Goal: Task Accomplishment & Management: Manage account settings

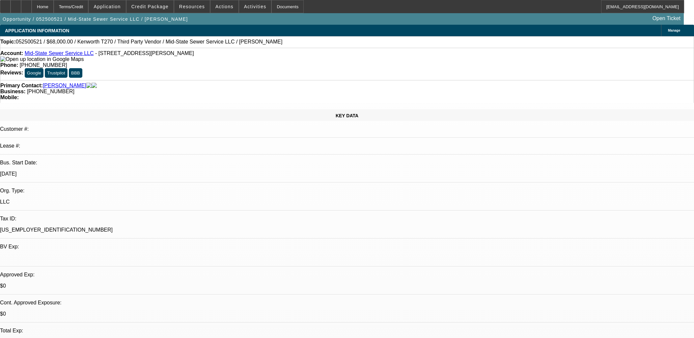
select select "0"
select select "2"
select select "0.1"
select select "4"
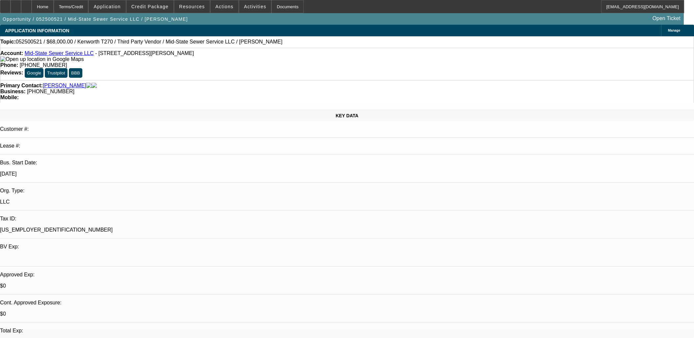
select select "0"
select select "2"
select select "0.1"
select select "4"
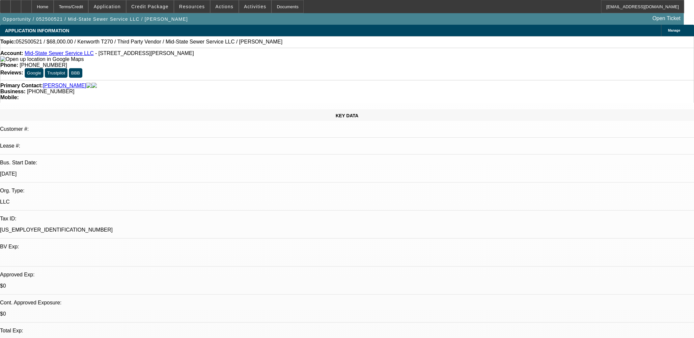
select select "0"
select select "2"
select select "0"
select select "6"
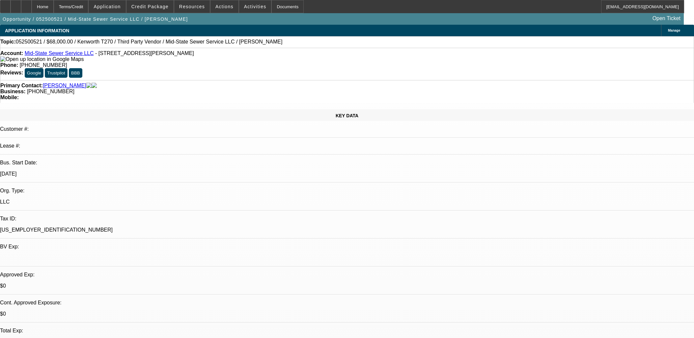
select select "0.2"
select select "2"
select select "0.1"
select select "4"
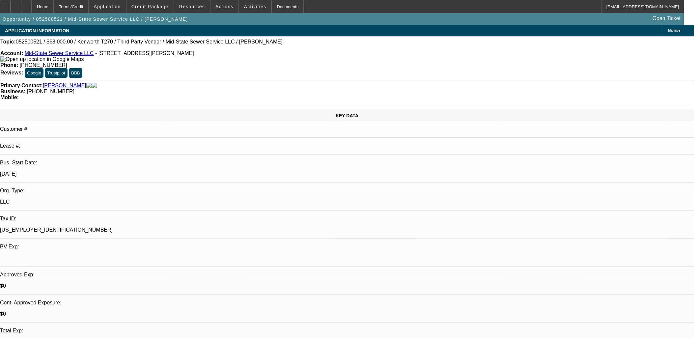
scroll to position [439, 0]
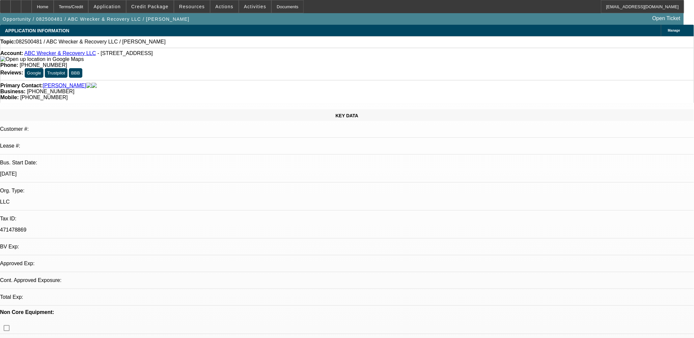
select select "0"
select select "2"
select select "0.1"
select select "1"
select select "2"
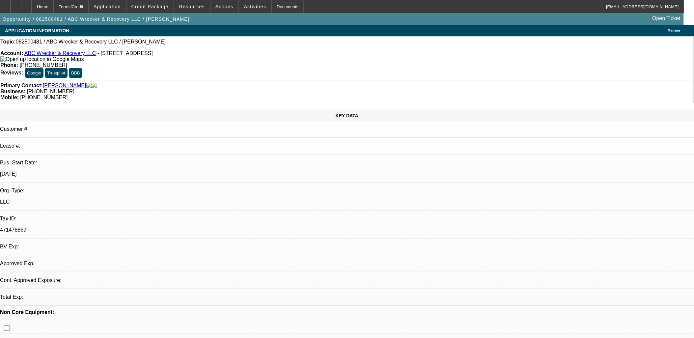
select select "4"
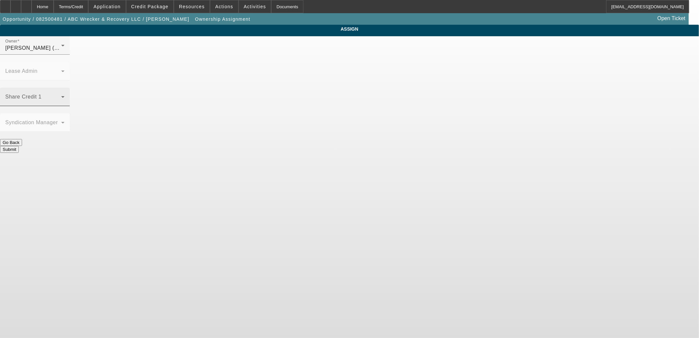
click at [61, 95] on span at bounding box center [33, 99] width 56 height 8
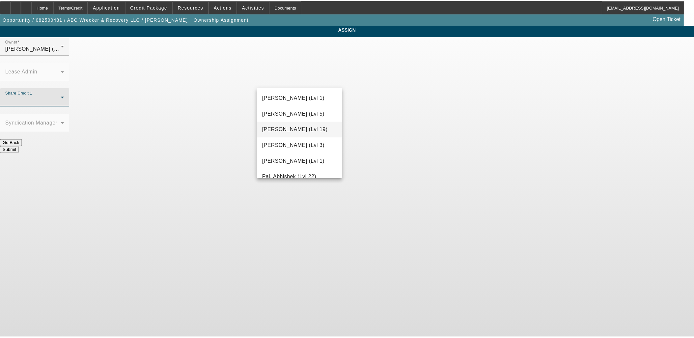
scroll to position [622, 0]
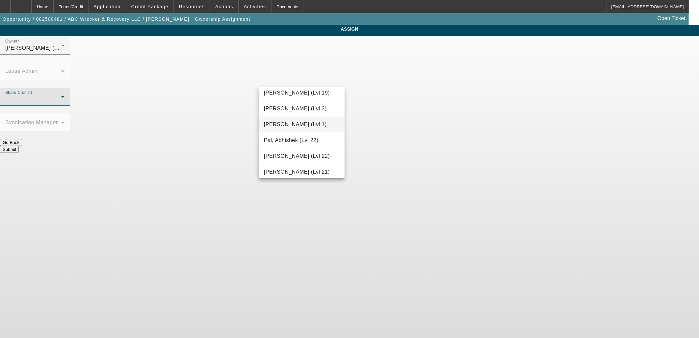
click at [291, 124] on span "O'Malley, Ryan (Lvl 1)" at bounding box center [295, 124] width 63 height 8
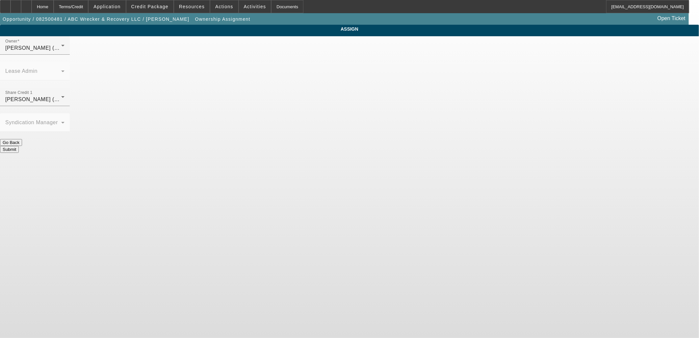
click at [19, 146] on button "Submit" at bounding box center [9, 149] width 19 height 7
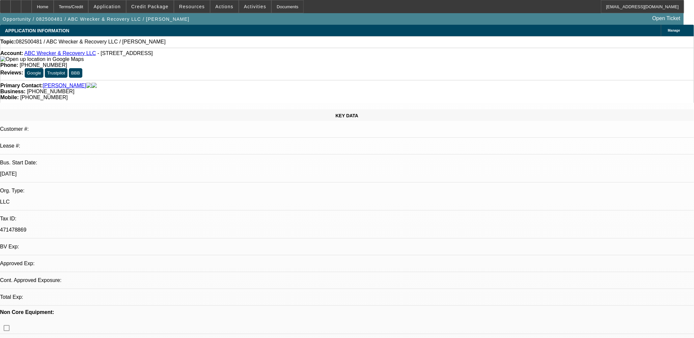
select select "0"
select select "2"
select select "0.1"
select select "4"
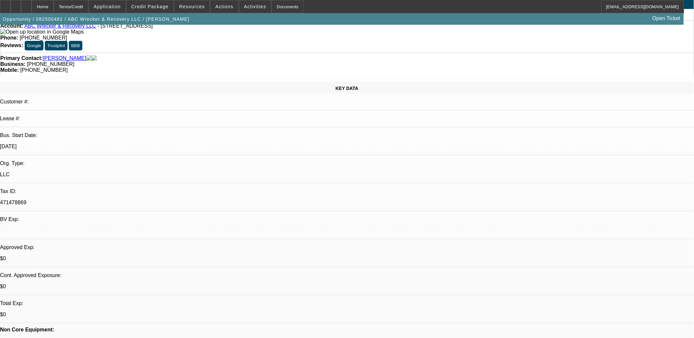
scroll to position [73, 0]
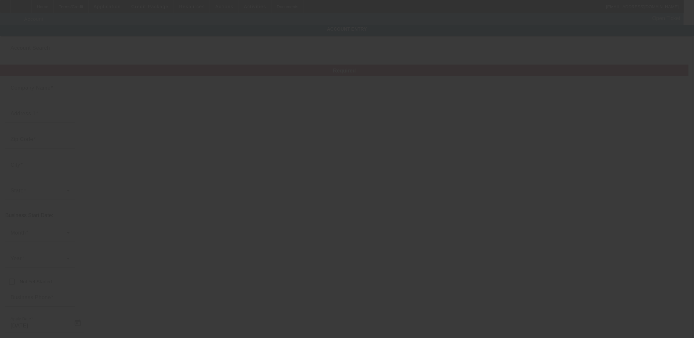
type input "ABC Wrecker & Recovery LLC"
type input "231 S Hwy 300"
type input "31796"
type input "Warwick"
type input "(229) 535-3213"
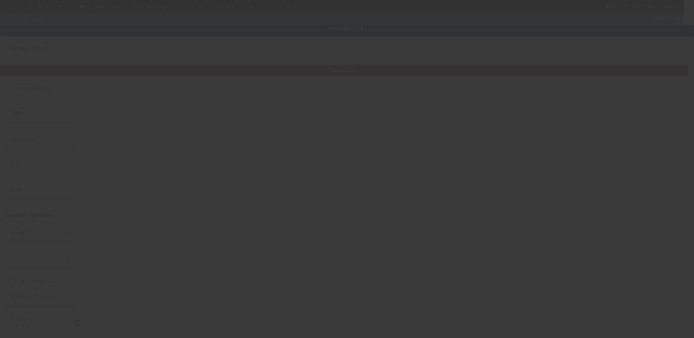
type input "vernonsmith69@yahoo.com"
type input "471478869"
type input "https://ABCWRECKERANDRECOVERYLLC.COM"
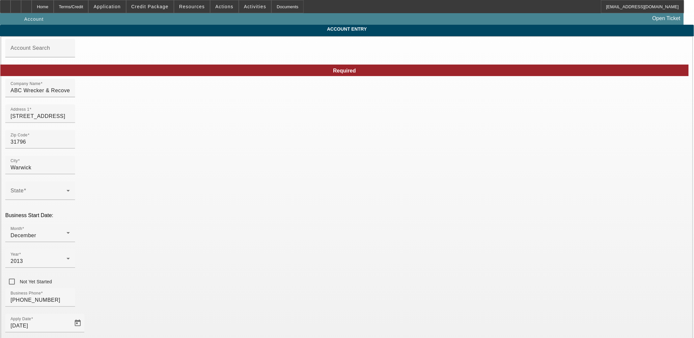
type input "8/18/2025"
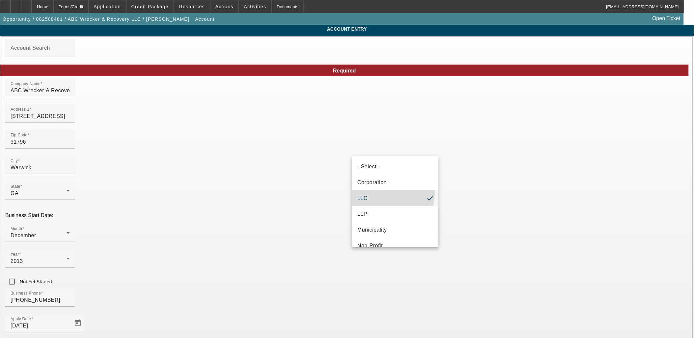
click at [392, 194] on mat-option "LLC" at bounding box center [395, 198] width 86 height 16
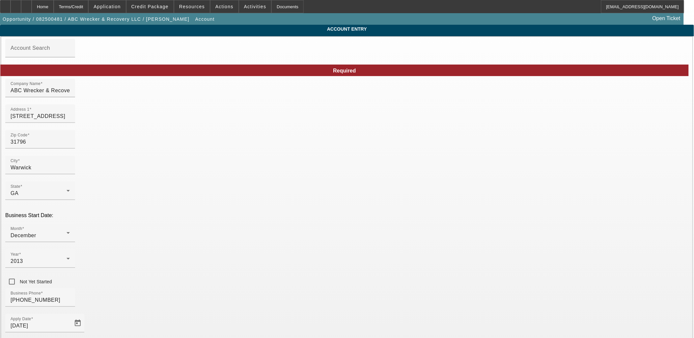
click at [291, 186] on span "Telemarketing" at bounding box center [278, 189] width 35 height 8
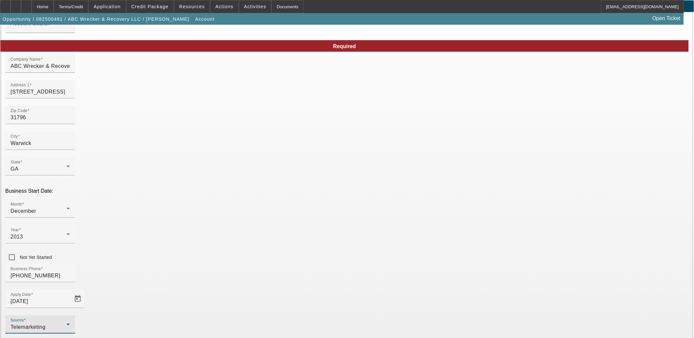
scroll to position [48, 0]
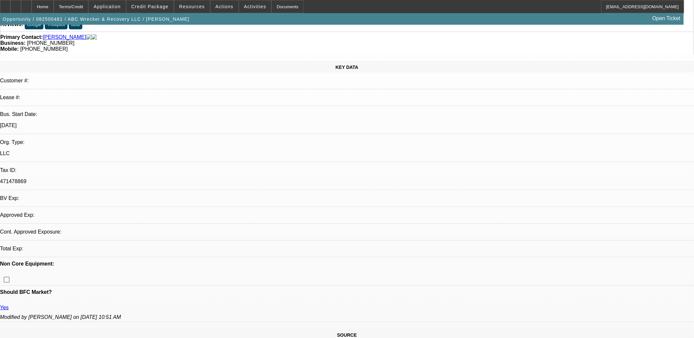
select select "0"
select select "2"
select select "0.1"
select select "4"
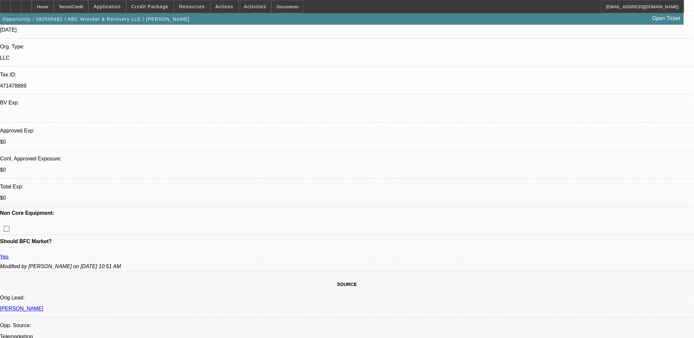
scroll to position [183, 0]
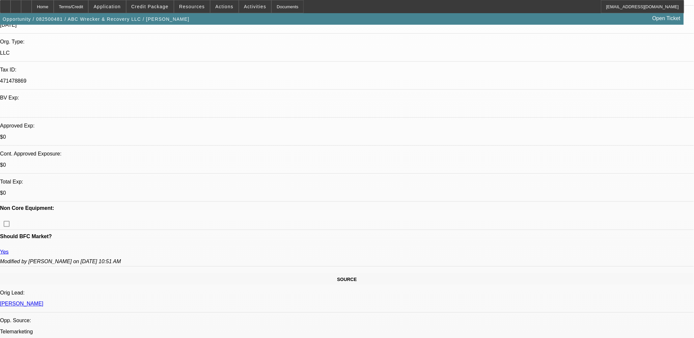
scroll to position [146, 0]
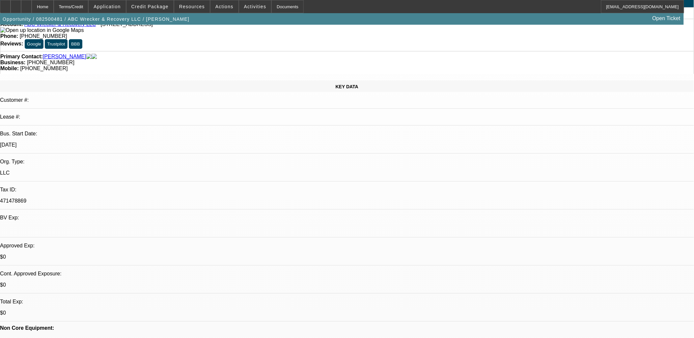
scroll to position [0, 0]
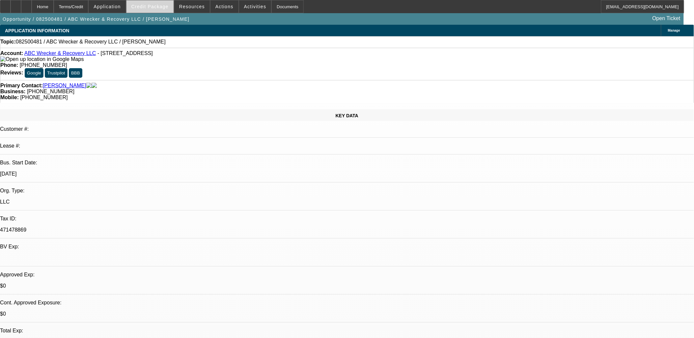
click at [166, 9] on span "Credit Package" at bounding box center [149, 6] width 37 height 5
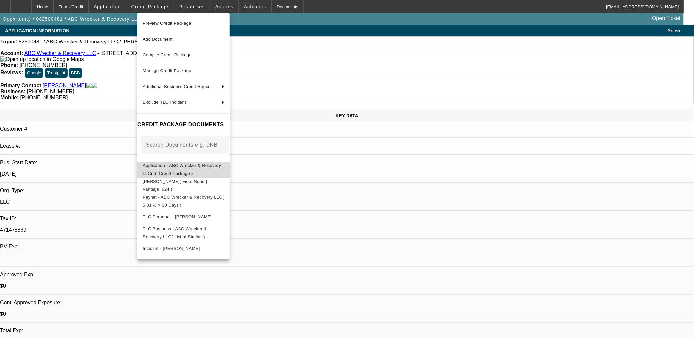
click at [216, 169] on span "Application - ABC Wrecker & Recovery LLC( In Credit Package )" at bounding box center [182, 169] width 78 height 13
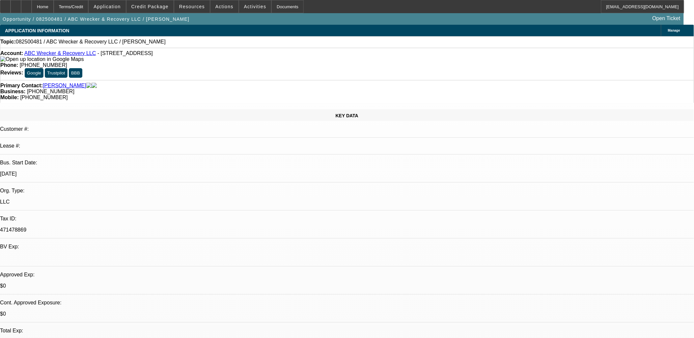
click at [58, 83] on link "Smith, Jimmy" at bounding box center [64, 86] width 43 height 6
radio input "true"
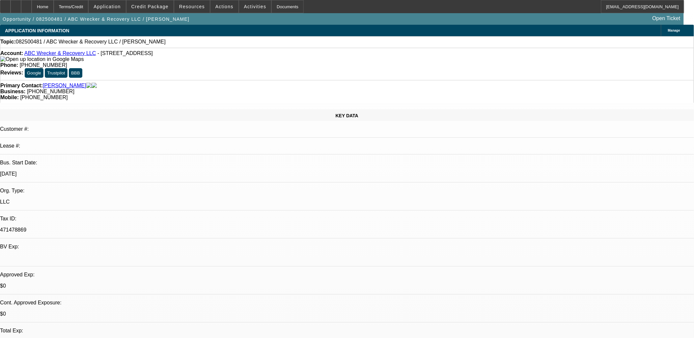
radio input "true"
type textarea "tt Teresa at the office... call his cell at 229-938-7809.."
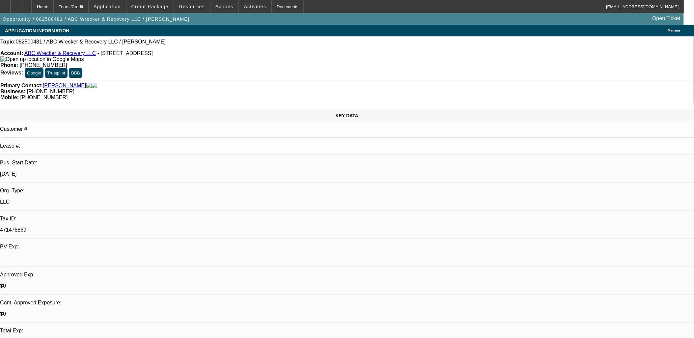
radio input "true"
click at [51, 83] on link "Smith, Jimmy" at bounding box center [64, 86] width 43 height 6
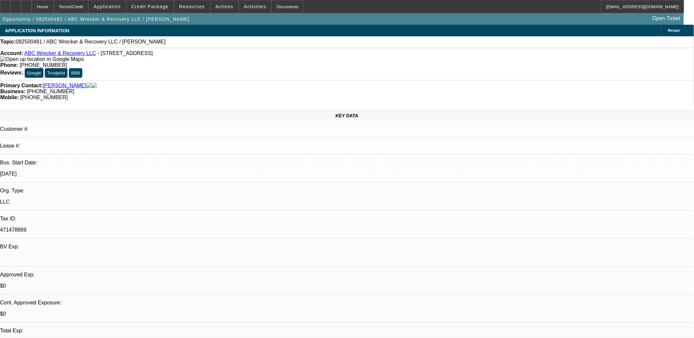
drag, startPoint x: 589, startPoint y: 212, endPoint x: 556, endPoint y: 213, distance: 32.9
copy div "229-938-7809"
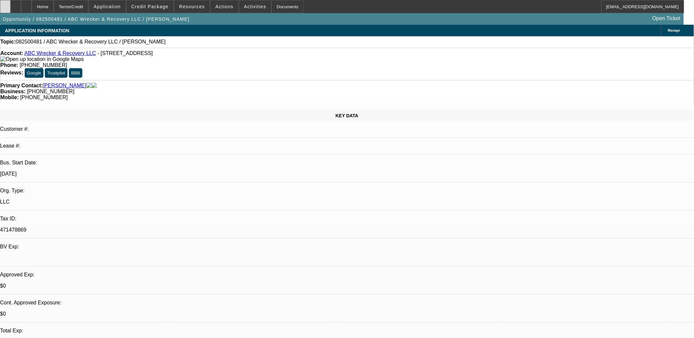
click at [5, 4] on icon at bounding box center [5, 4] width 0 height 0
click at [32, 8] on div at bounding box center [26, 6] width 11 height 13
select select "0"
select select "2"
select select "0.1"
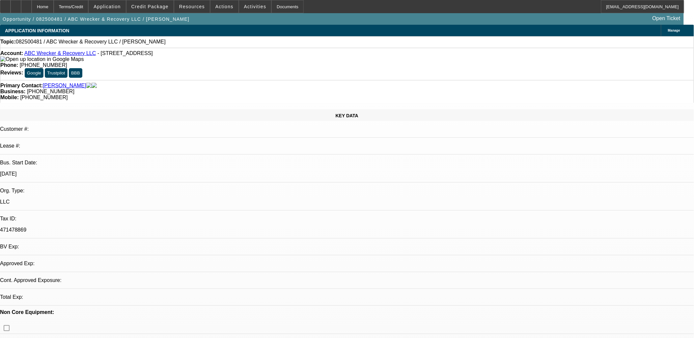
select select "1"
select select "2"
select select "4"
click at [164, 6] on span "Credit Package" at bounding box center [149, 6] width 37 height 5
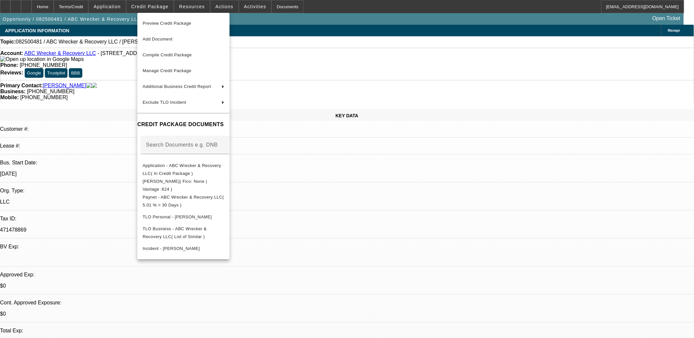
click at [165, 6] on div at bounding box center [347, 169] width 694 height 338
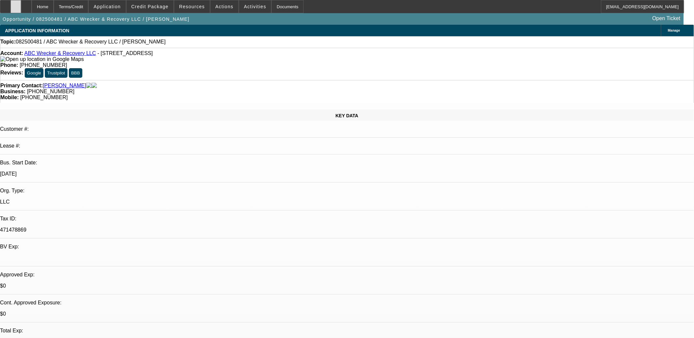
click at [16, 4] on icon at bounding box center [16, 4] width 0 height 0
click at [248, 11] on span at bounding box center [255, 7] width 32 height 16
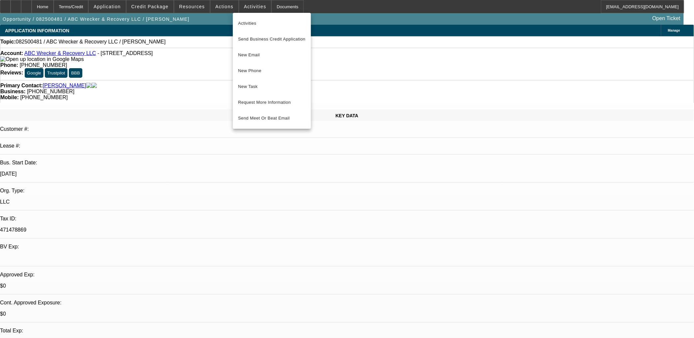
click at [202, 53] on div at bounding box center [347, 169] width 694 height 338
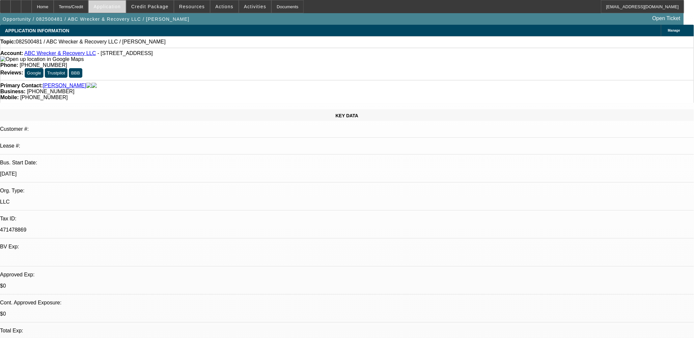
click at [120, 7] on span "Application" at bounding box center [106, 6] width 27 height 5
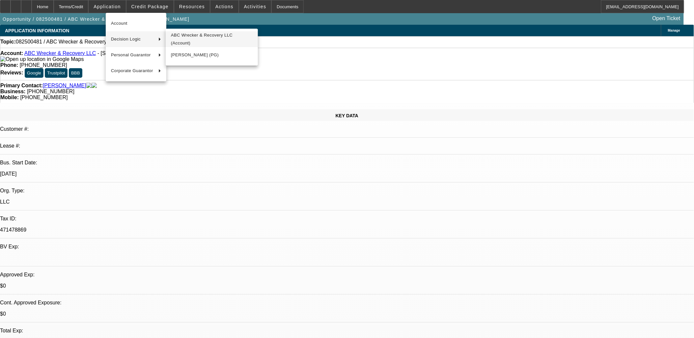
click at [190, 36] on span "ABC Wrecker & Recovery LLC (Account)" at bounding box center [212, 39] width 82 height 16
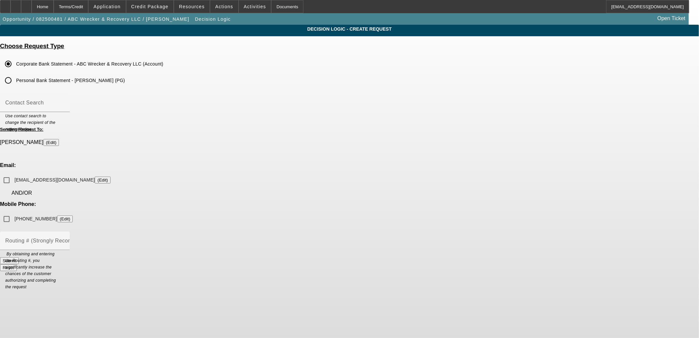
click at [111, 176] on label "vernonsmith69@yahoo.com (Edit)" at bounding box center [61, 179] width 97 height 7
click at [13, 173] on input "vernonsmith69@yahoo.com (Edit)" at bounding box center [6, 179] width 13 height 13
checkbox input "true"
click at [13, 212] on input "(229) 938-7809 (Edit)" at bounding box center [6, 218] width 13 height 13
checkbox input "true"
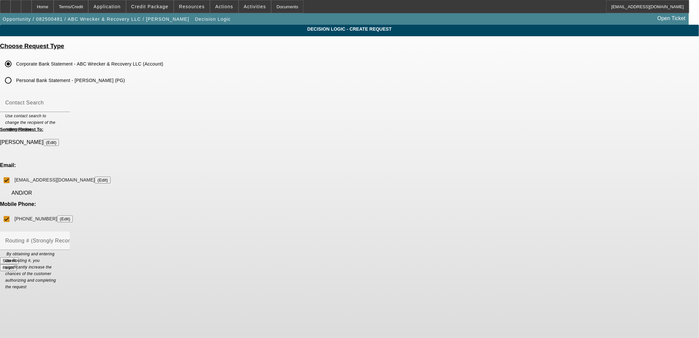
click at [19, 257] on button "Submit" at bounding box center [9, 260] width 19 height 7
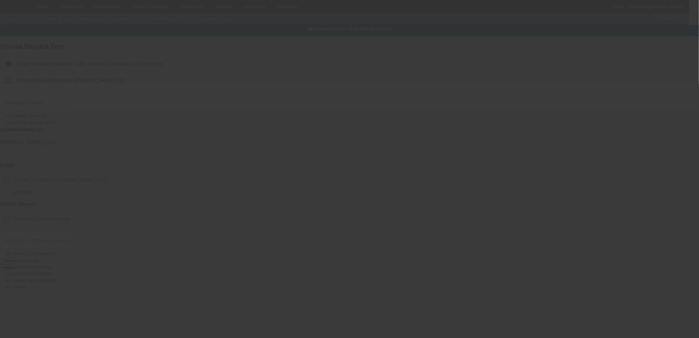
checkbox input "false"
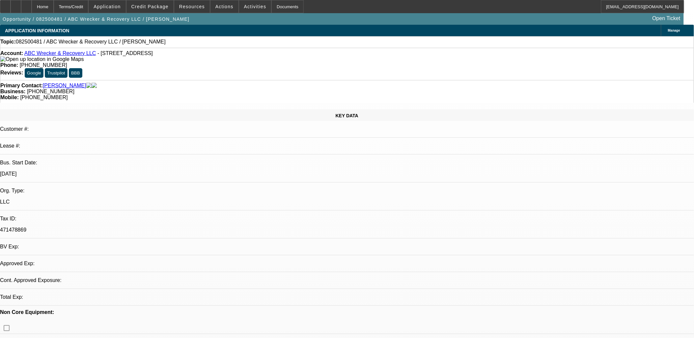
select select "0"
select select "2"
select select "0.1"
select select "4"
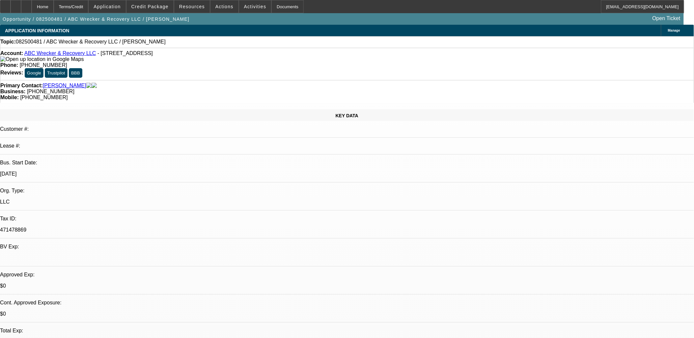
scroll to position [68, 0]
click at [246, 8] on span "Activities" at bounding box center [255, 6] width 22 height 5
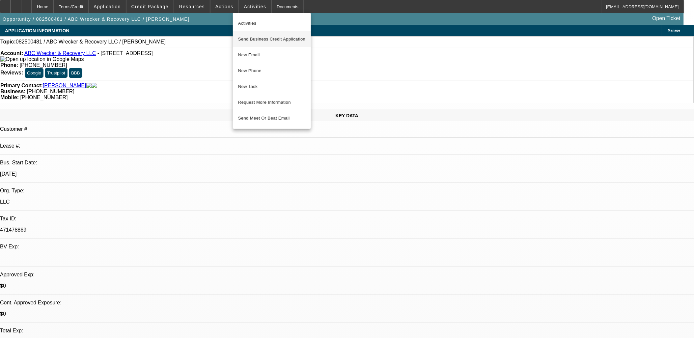
click at [249, 36] on span "Send Business Credit Application" at bounding box center [271, 39] width 67 height 8
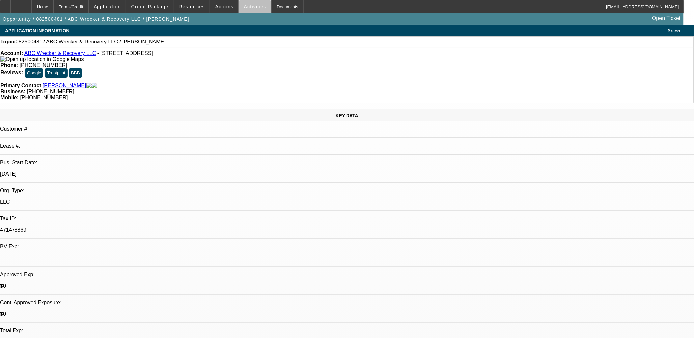
click at [251, 8] on span "Activities" at bounding box center [255, 6] width 22 height 5
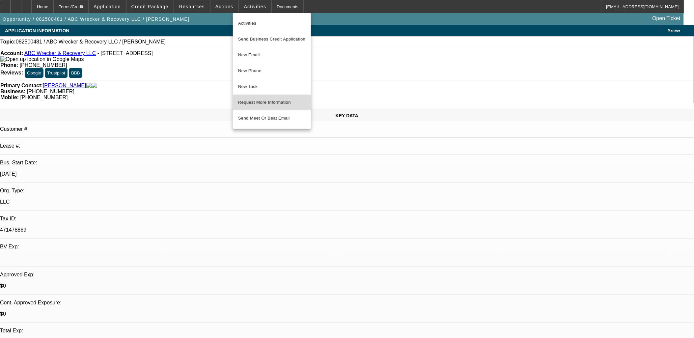
click at [263, 98] on span "Request More Information" at bounding box center [271, 102] width 67 height 8
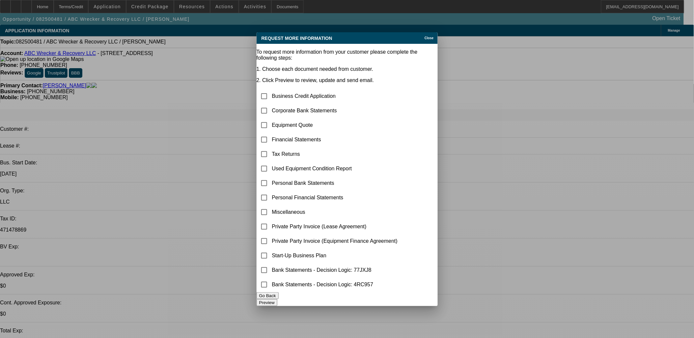
click at [423, 36] on icon at bounding box center [423, 38] width 0 height 4
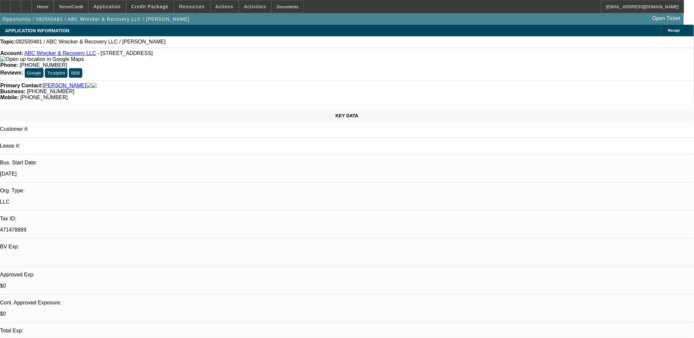
click at [249, 3] on span at bounding box center [255, 7] width 32 height 16
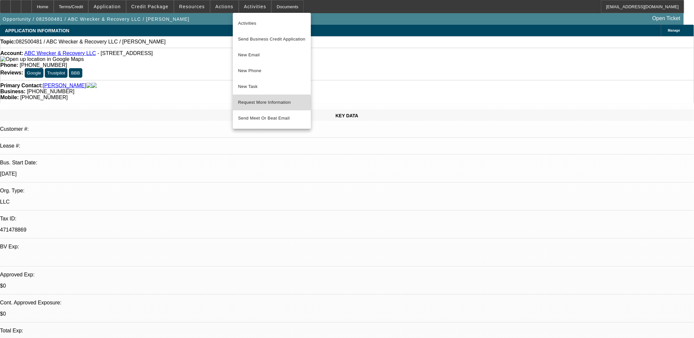
click at [264, 103] on span "Request More Information" at bounding box center [271, 102] width 67 height 8
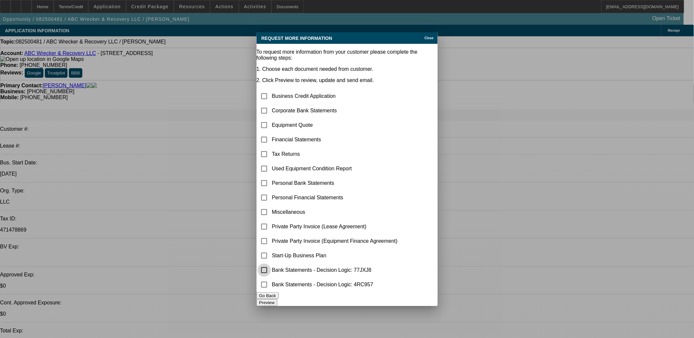
click at [271, 264] on input "checkbox" at bounding box center [263, 269] width 13 height 13
checkbox input "true"
click at [271, 119] on input "checkbox" at bounding box center [263, 125] width 13 height 13
checkbox input "true"
click at [277, 301] on button "Preview" at bounding box center [266, 302] width 21 height 7
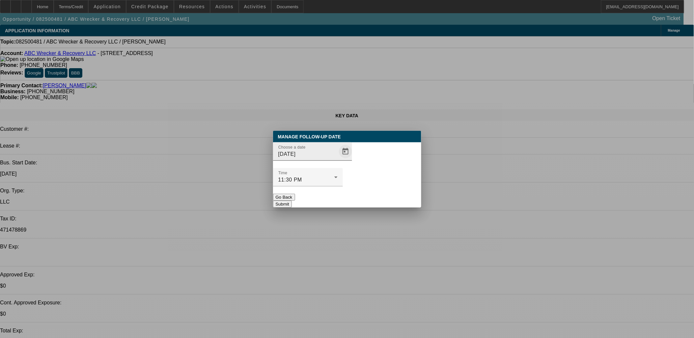
click at [337, 159] on span "Open calendar" at bounding box center [345, 152] width 16 height 16
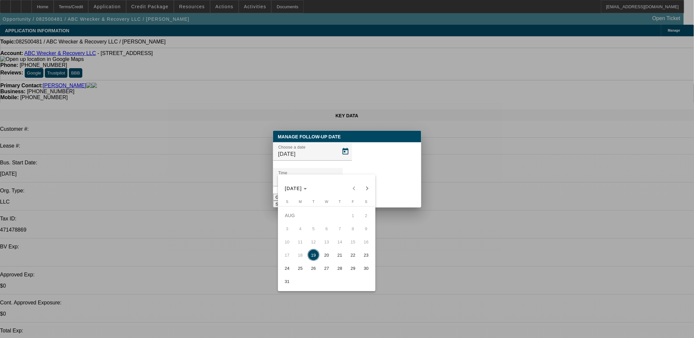
click at [338, 256] on span "21" at bounding box center [340, 255] width 12 height 12
type input "8/21/2025"
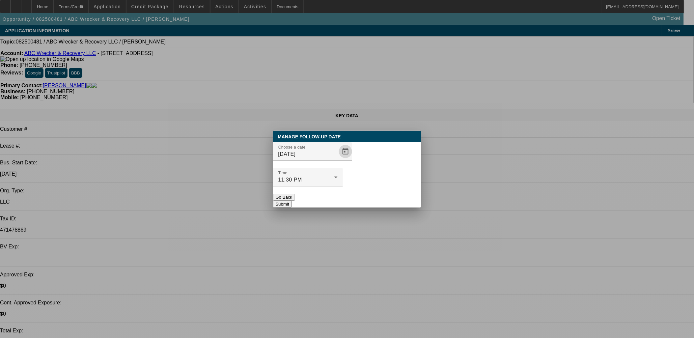
click at [292, 200] on button "Submit" at bounding box center [282, 203] width 19 height 7
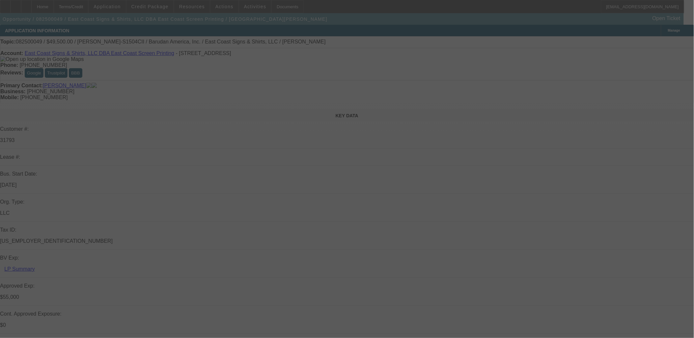
select select "0"
select select "2"
select select "0"
select select "2"
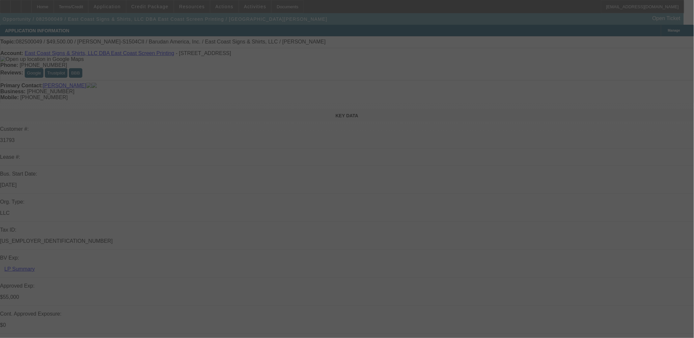
select select "0.1"
select select "0"
select select "0.1"
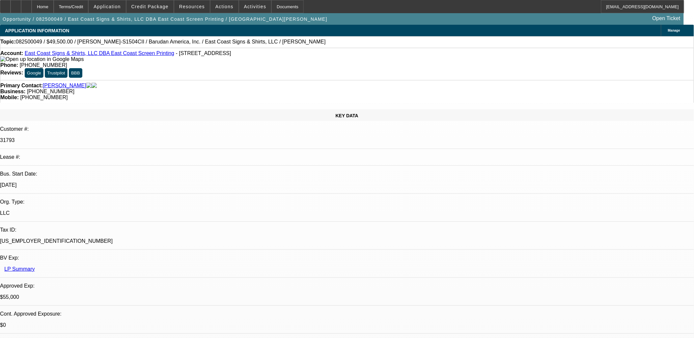
select select "1"
select select "2"
select select "6"
select select "1"
select select "2"
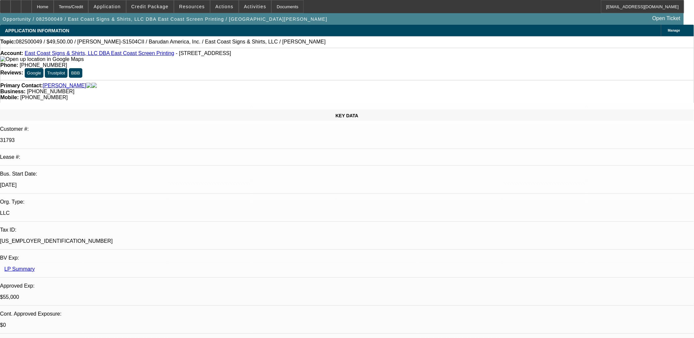
select select "4"
select select "1"
select select "2"
select select "4"
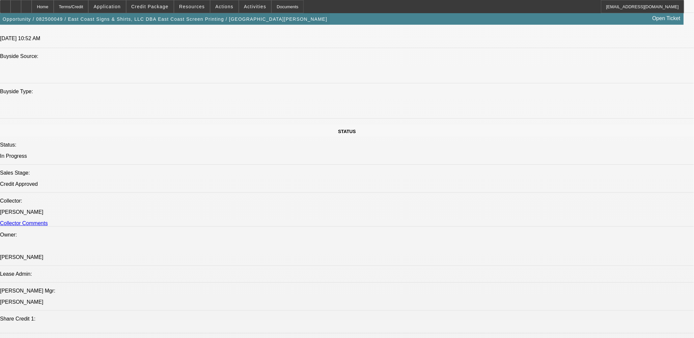
scroll to position [695, 0]
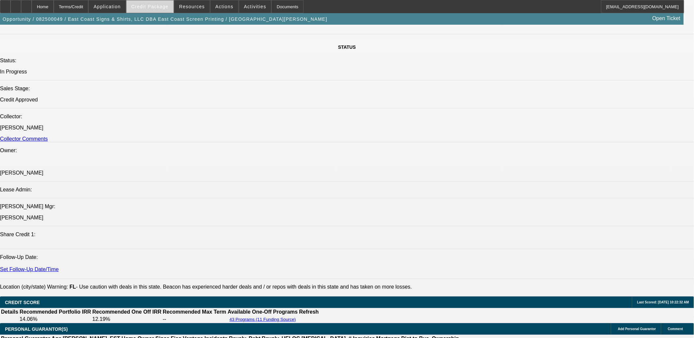
click at [147, 7] on span "Credit Package" at bounding box center [149, 6] width 37 height 5
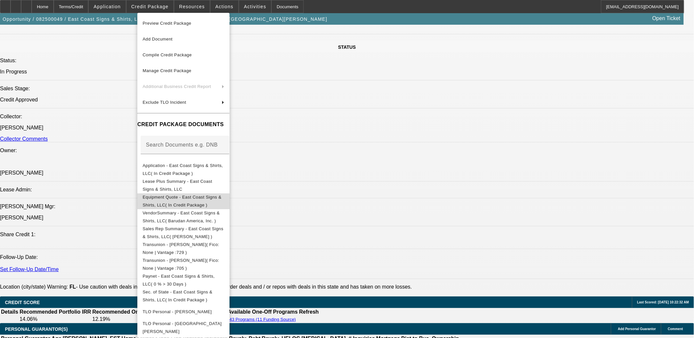
click at [166, 193] on button "Equipment Quote - East Coast Signs & Shirts, LLC( In Credit Package )" at bounding box center [183, 201] width 92 height 16
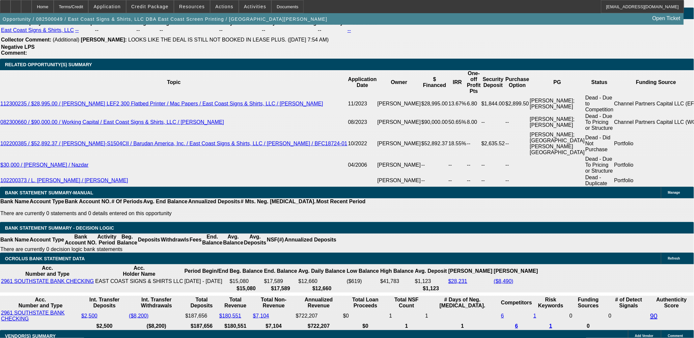
scroll to position [1134, 0]
